Goal: Information Seeking & Learning: Learn about a topic

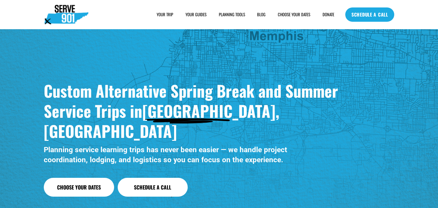
click at [307, 91] on strong "Custom Alternative Spring Break and Summer Service Trips in" at bounding box center [193, 100] width 298 height 43
click at [260, 14] on link "BLOG" at bounding box center [261, 14] width 8 height 6
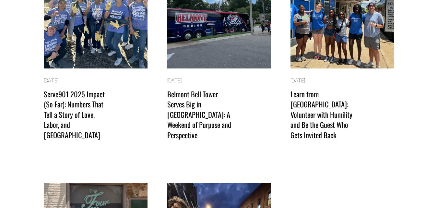
scroll to position [128, 0]
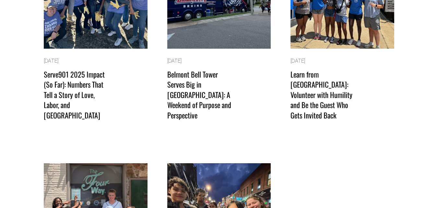
drag, startPoint x: 430, startPoint y: 67, endPoint x: 436, endPoint y: 73, distance: 8.7
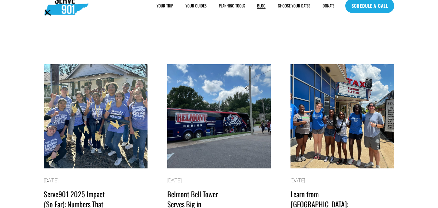
scroll to position [0, 0]
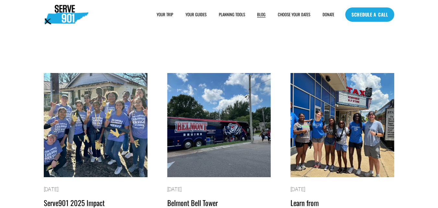
click at [80, 106] on img at bounding box center [95, 124] width 105 height 105
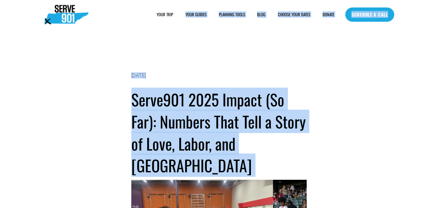
drag, startPoint x: 144, startPoint y: 27, endPoint x: 202, endPoint y: -27, distance: 79.7
